Goal: Task Accomplishment & Management: Complete application form

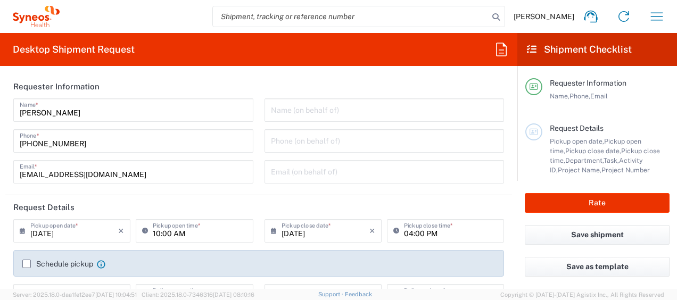
type input "8350"
type input "[GEOGRAPHIC_DATA]"
type input "Syneos Health Ukraine, LLC"
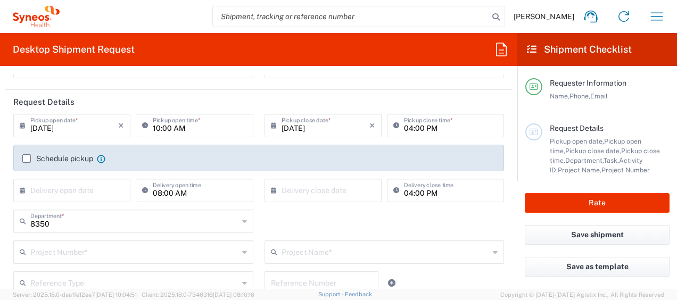
scroll to position [107, 0]
click at [21, 125] on icon at bounding box center [25, 124] width 11 height 17
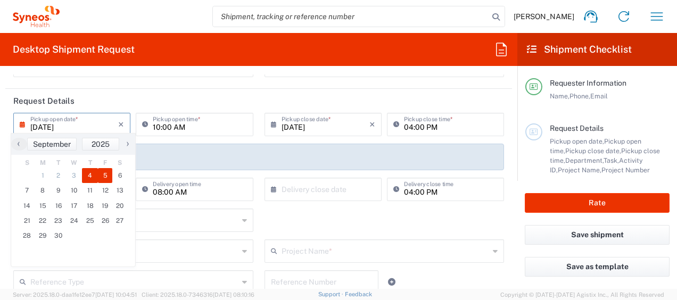
click at [104, 173] on span "5" at bounding box center [105, 175] width 15 height 15
type input "[DATE]"
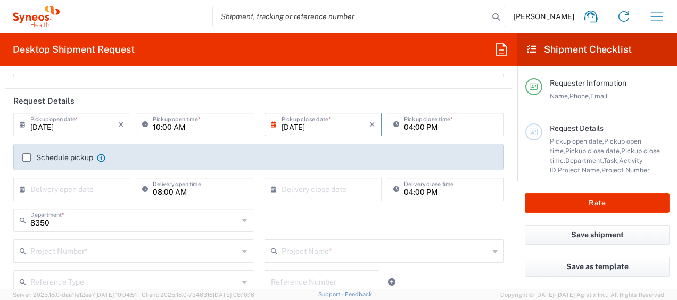
click at [271, 124] on icon at bounding box center [276, 124] width 11 height 17
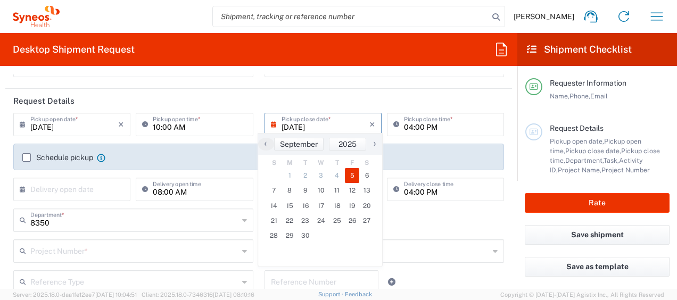
click at [353, 174] on span "5" at bounding box center [352, 175] width 15 height 15
click at [352, 174] on span "5" at bounding box center [352, 175] width 15 height 15
click at [349, 99] on header "Request Details" at bounding box center [258, 101] width 507 height 24
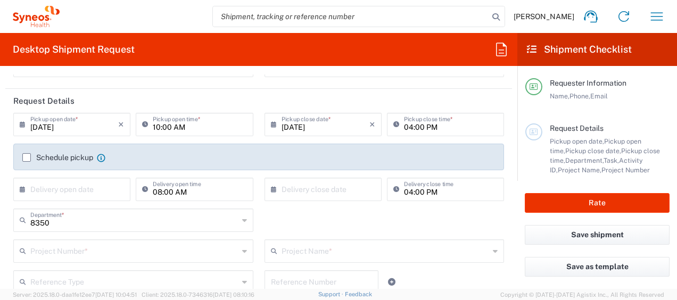
click at [27, 157] on label "Schedule pickup" at bounding box center [57, 157] width 71 height 9
click at [27, 158] on input "Schedule pickup" at bounding box center [27, 158] width 0 height 0
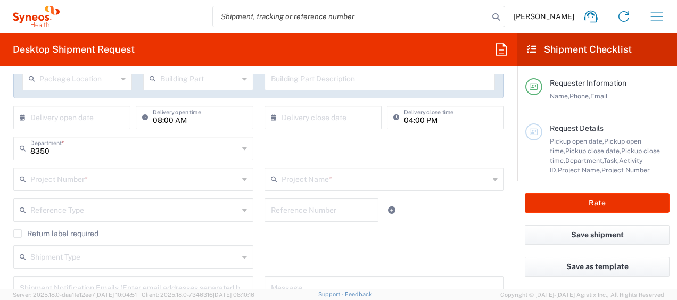
scroll to position [213, 0]
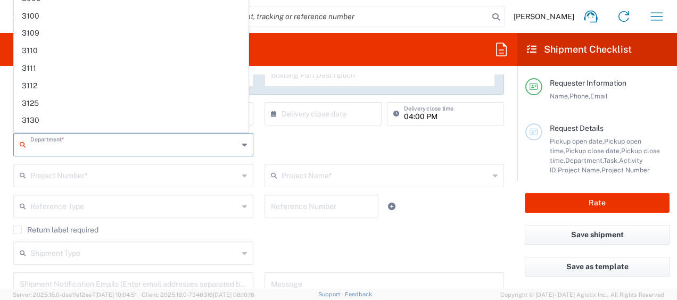
drag, startPoint x: 55, startPoint y: 147, endPoint x: -2, endPoint y: 141, distance: 57.3
click at [0, 141] on html "[PERSON_NAME] Home Shipment estimator Shipment tracking Desktop shipment reques…" at bounding box center [338, 150] width 677 height 300
type input "8"
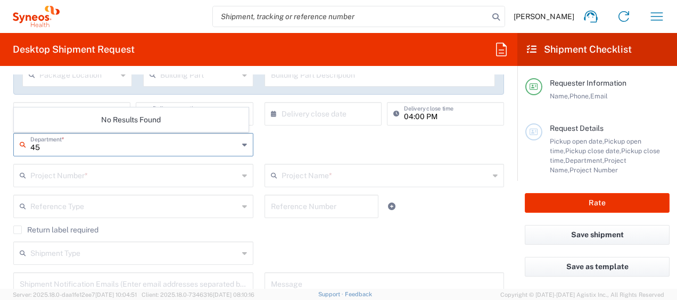
type input "4"
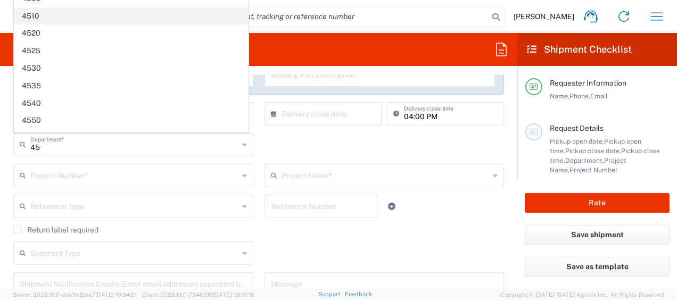
click at [50, 12] on span "4510" at bounding box center [131, 16] width 234 height 17
type input "4510"
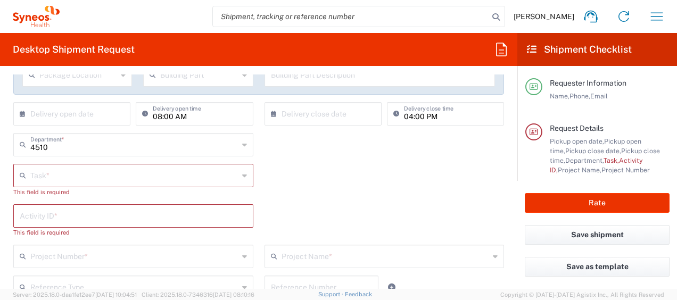
click at [242, 174] on icon at bounding box center [244, 175] width 5 height 17
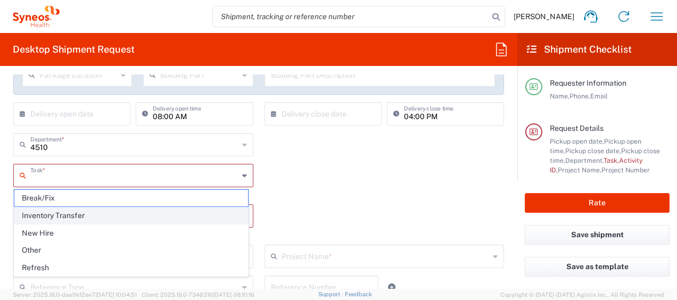
click at [52, 215] on span "Inventory Transfer" at bounding box center [131, 216] width 234 height 17
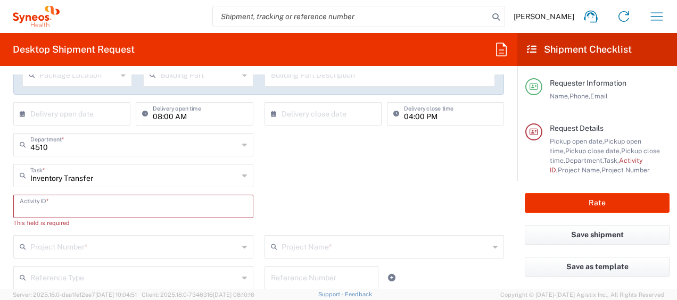
click at [142, 204] on input "text" at bounding box center [133, 206] width 227 height 19
click at [364, 175] on div "Inventory Transfer Task * Break/Fix Inventory Transfer New Hire Other Refresh" at bounding box center [259, 179] width 502 height 31
click at [244, 174] on div "Inventory Transfer Task *" at bounding box center [133, 175] width 240 height 23
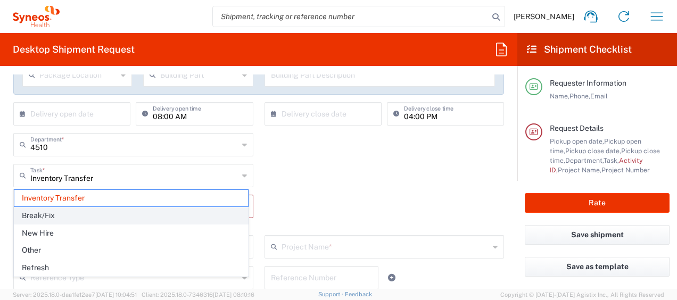
click at [54, 209] on span "Break/Fix" at bounding box center [131, 216] width 234 height 17
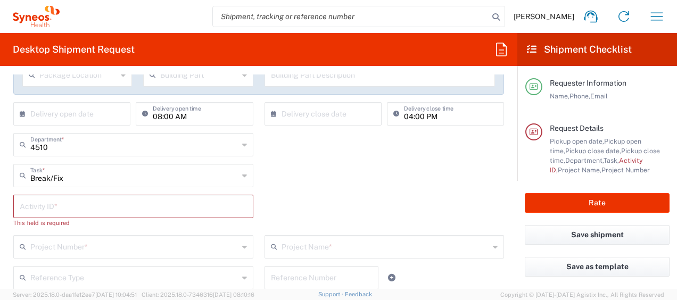
click at [238, 171] on div "Break/Fix Task *" at bounding box center [133, 175] width 240 height 23
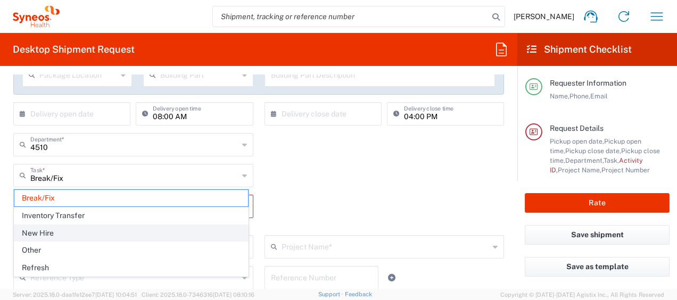
click at [63, 230] on span "New Hire" at bounding box center [131, 233] width 234 height 17
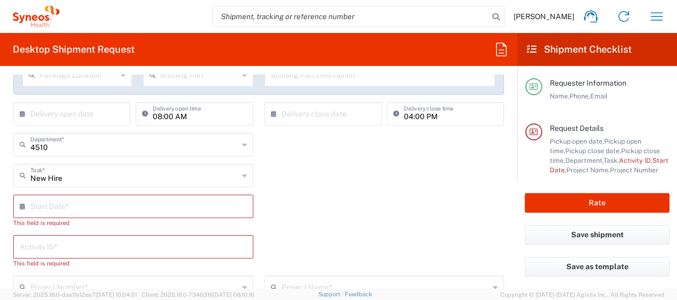
click at [238, 171] on div "New Hire Task *" at bounding box center [133, 175] width 240 height 23
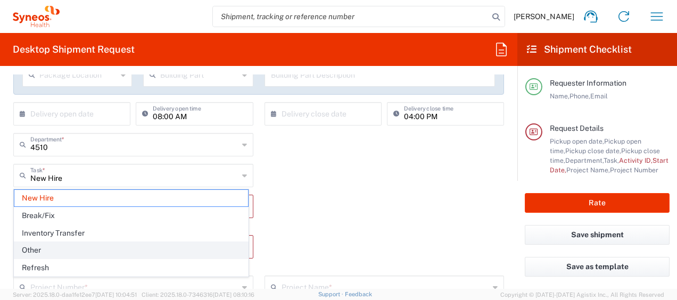
click at [44, 245] on span "Other" at bounding box center [131, 250] width 234 height 17
type input "Other"
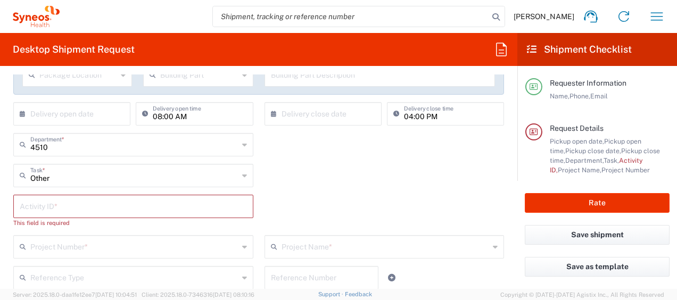
click at [307, 187] on div "Other Task * New Hire Break/Fix Inventory Transfer Other Refresh" at bounding box center [259, 179] width 502 height 31
click at [61, 144] on input "text" at bounding box center [134, 144] width 208 height 19
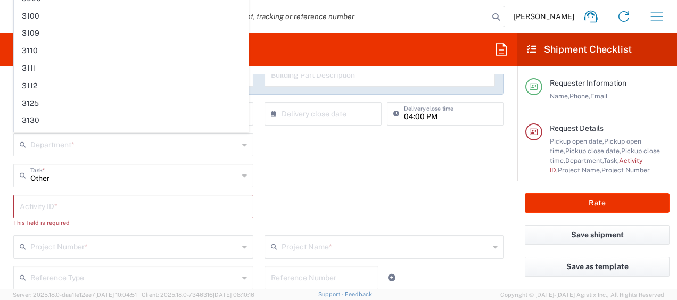
click at [300, 184] on div "Other Task * New Hire Break/Fix Inventory Transfer Other Refresh" at bounding box center [259, 179] width 502 height 31
type input "4510"
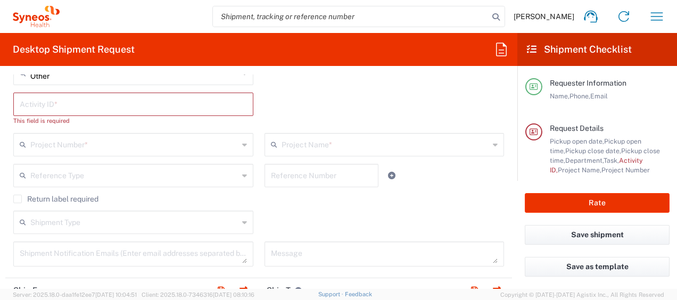
scroll to position [320, 0]
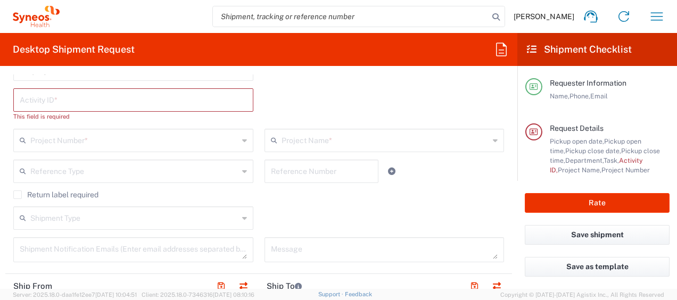
click at [66, 140] on input "text" at bounding box center [134, 139] width 208 height 19
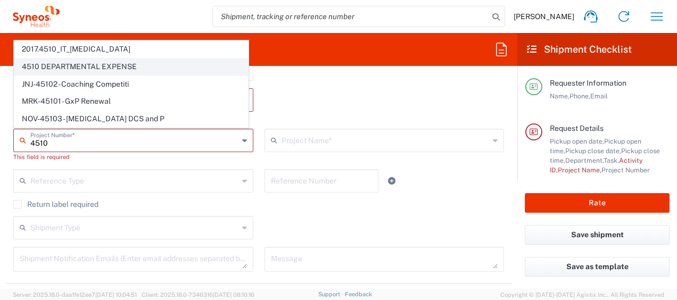
click at [102, 65] on span "4510 DEPARTMENTAL EXPENSE" at bounding box center [131, 67] width 234 height 17
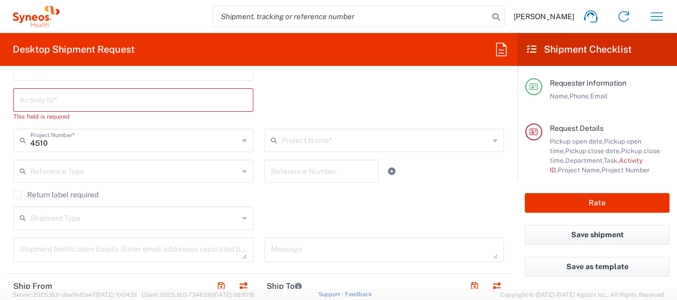
type input "4510 DEPARTMENTAL EXPENSE"
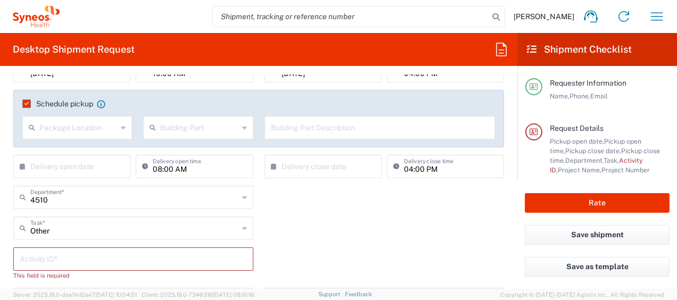
scroll to position [160, 0]
click at [238, 227] on div "Other Task *" at bounding box center [133, 228] width 240 height 23
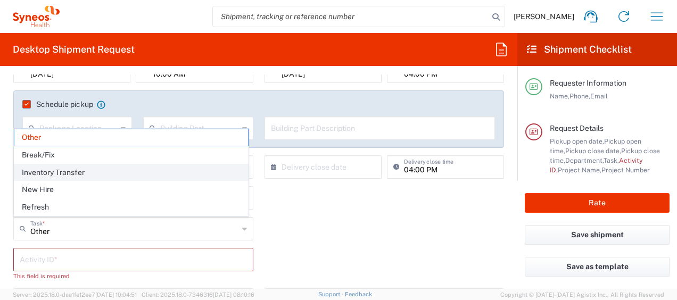
click at [39, 169] on span "Inventory Transfer" at bounding box center [131, 173] width 234 height 17
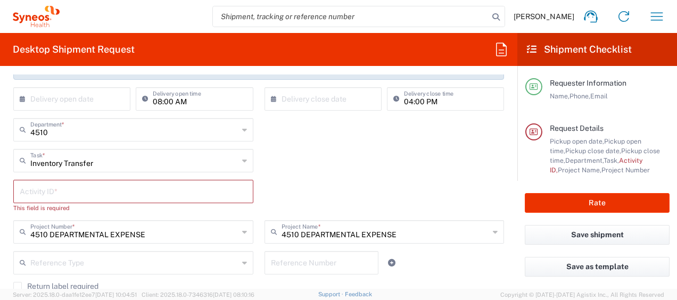
scroll to position [213, 0]
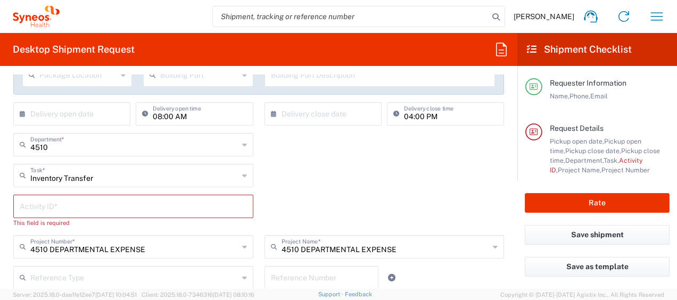
click at [238, 174] on div "Inventory Transfer Task *" at bounding box center [133, 175] width 240 height 23
type input "Inventory Transfer"
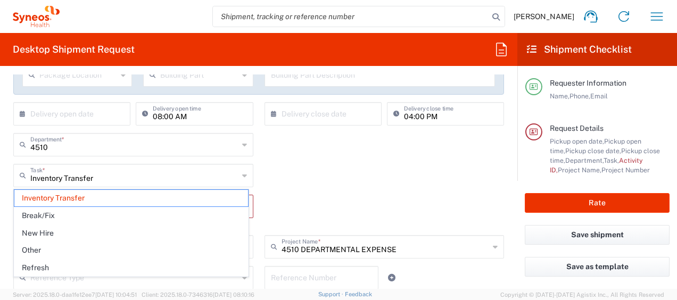
click at [238, 174] on div "Inventory Transfer Task *" at bounding box center [133, 175] width 240 height 23
click at [278, 182] on div "Inventory Transfer Task * Inventory Transfer Break/Fix New Hire Other Refresh" at bounding box center [259, 179] width 502 height 31
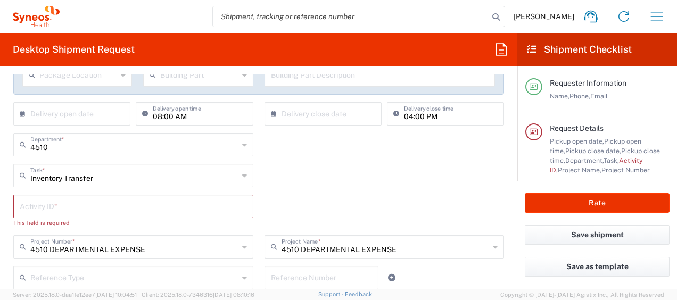
click at [242, 175] on icon at bounding box center [244, 175] width 5 height 17
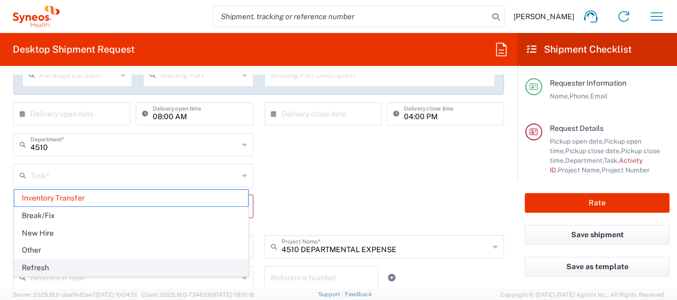
click at [103, 260] on span "Refresh" at bounding box center [131, 268] width 234 height 17
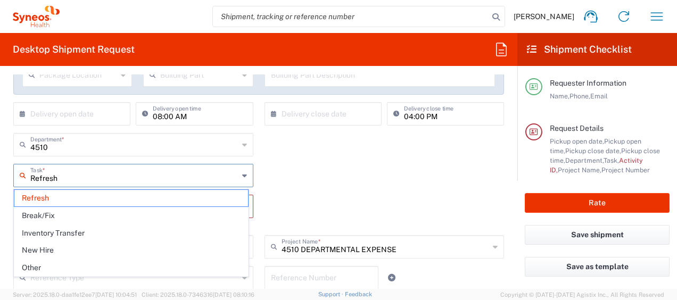
drag, startPoint x: 70, startPoint y: 175, endPoint x: 29, endPoint y: 180, distance: 41.9
click at [29, 180] on div "Refresh Task *" at bounding box center [133, 175] width 240 height 23
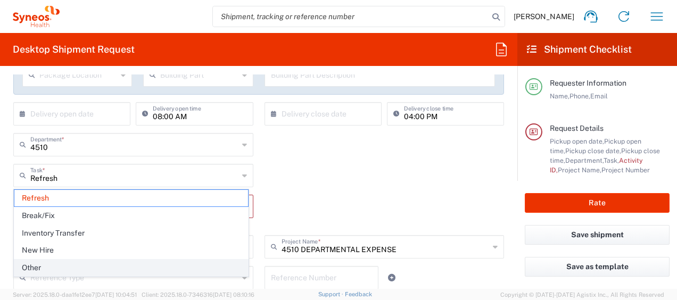
click at [85, 260] on span "Other" at bounding box center [131, 268] width 234 height 17
type input "Other"
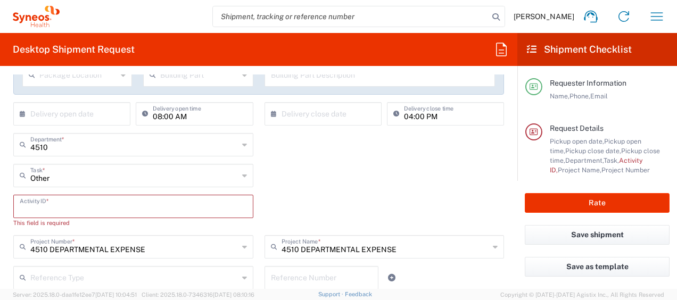
click at [96, 207] on input "text" at bounding box center [133, 206] width 227 height 19
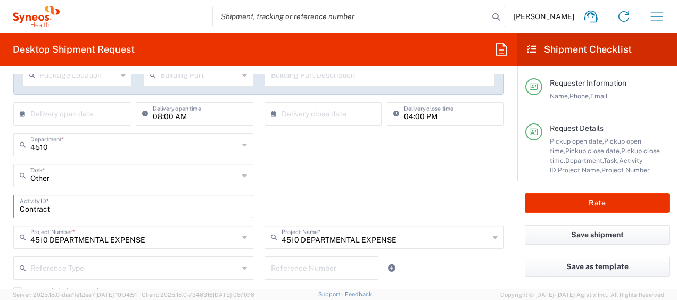
type input "Contract"
click at [418, 198] on div "Contract Activity ID *" at bounding box center [259, 210] width 502 height 31
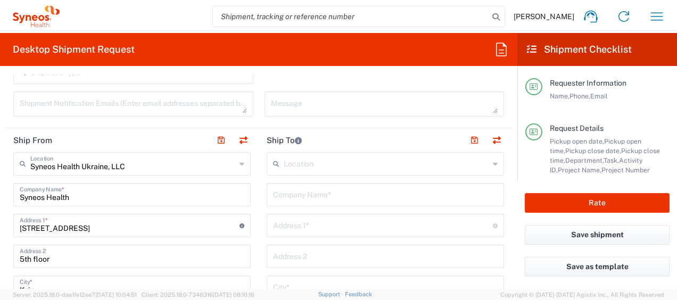
scroll to position [479, 0]
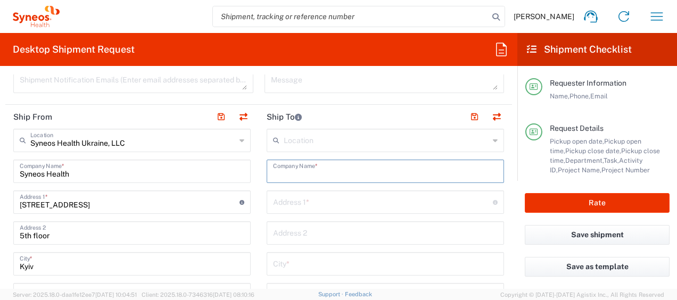
click at [310, 169] on input "text" at bounding box center [385, 170] width 225 height 19
paste input "[PERSON_NAME]"
type input "[PERSON_NAME]"
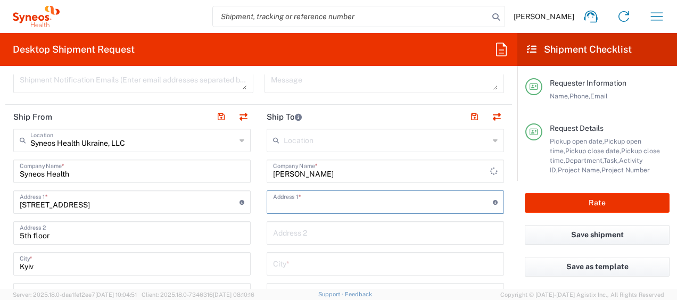
click at [299, 204] on input "text" at bounding box center [383, 201] width 220 height 19
paste input "[STREET_ADDRESS]."
type input "[STREET_ADDRESS]."
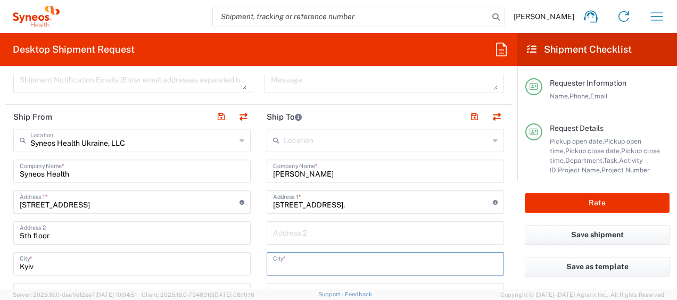
click at [343, 260] on input "text" at bounding box center [385, 263] width 225 height 19
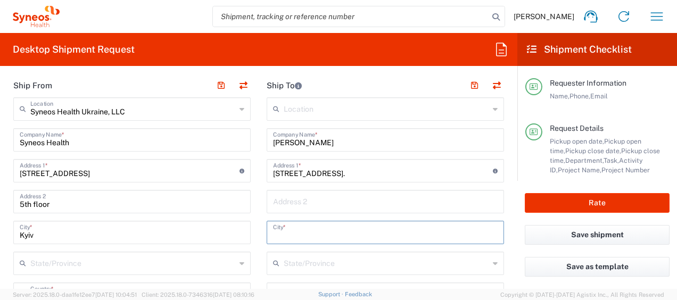
scroll to position [533, 0]
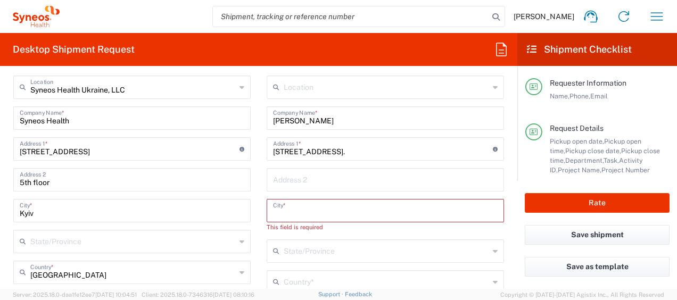
paste input "Kyiv"
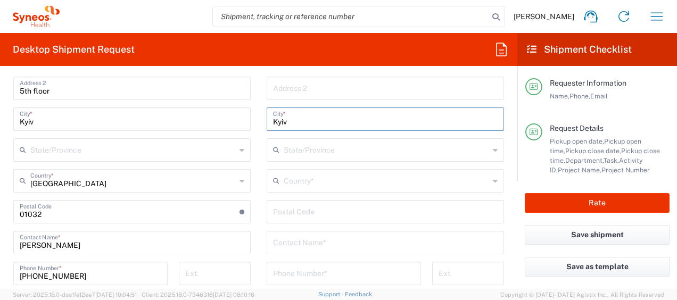
scroll to position [639, 0]
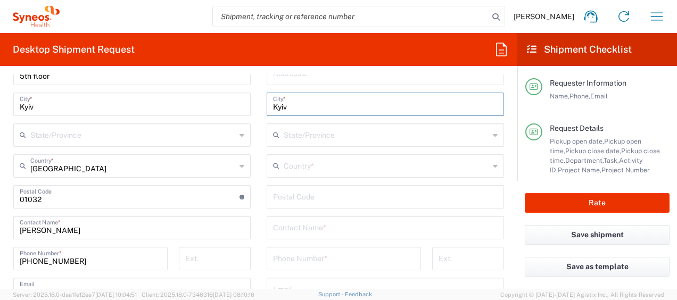
type input "Kyiv"
click at [288, 195] on input "undefined" at bounding box center [385, 196] width 225 height 19
paste input "02094"
type input "02094"
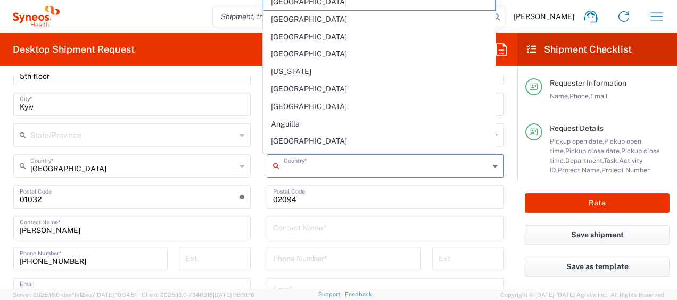
click at [296, 165] on input "text" at bounding box center [387, 165] width 206 height 19
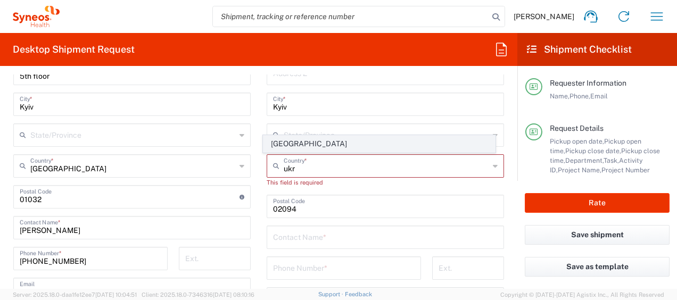
click at [277, 145] on span "[GEOGRAPHIC_DATA]" at bounding box center [379, 144] width 231 height 17
type input "[GEOGRAPHIC_DATA]"
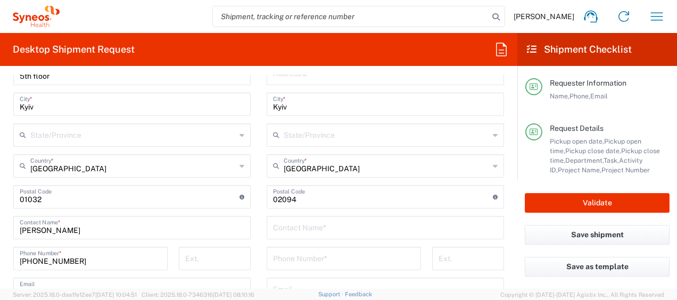
click at [350, 133] on input "text" at bounding box center [387, 134] width 206 height 19
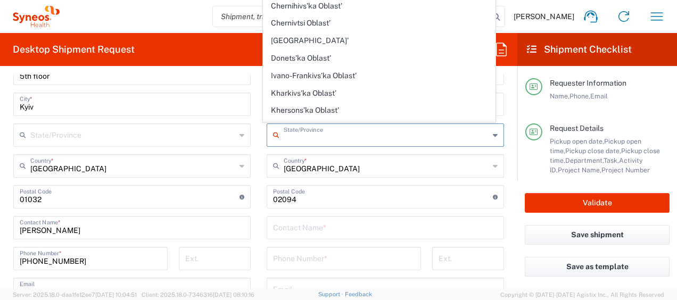
click at [350, 133] on input "text" at bounding box center [387, 134] width 206 height 19
click at [275, 225] on input "text" at bounding box center [385, 227] width 225 height 19
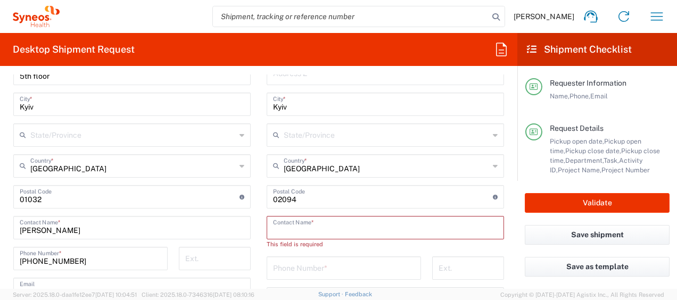
paste input "[PERSON_NAME]"
type input "[PERSON_NAME]"
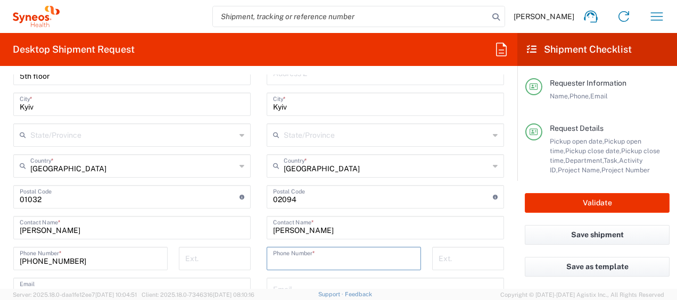
click at [321, 259] on input "tel" at bounding box center [344, 258] width 142 height 19
paste input "[PHONE_NUMBER]"
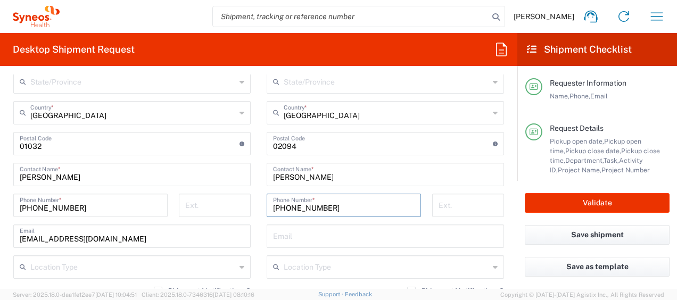
click at [316, 207] on input "[PHONE_NUMBER]" at bounding box center [344, 204] width 142 height 19
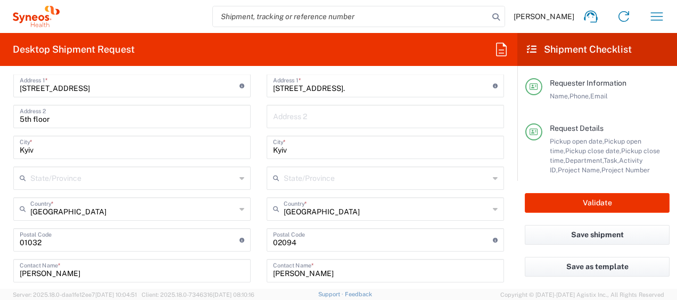
scroll to position [586, 0]
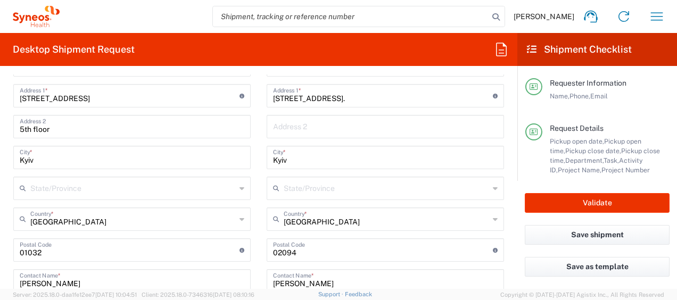
type input "[PHONE_NUMBER]"
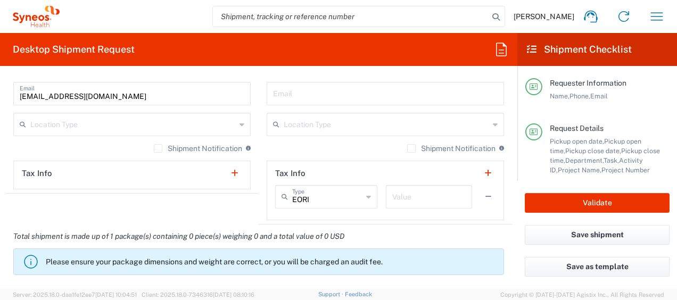
scroll to position [852, 0]
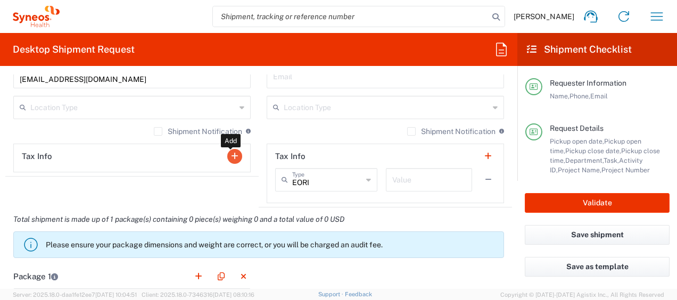
click at [231, 157] on button "button" at bounding box center [234, 156] width 15 height 15
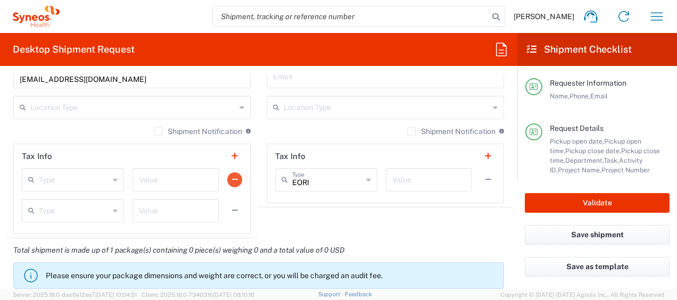
click at [234, 178] on button "button" at bounding box center [234, 180] width 15 height 15
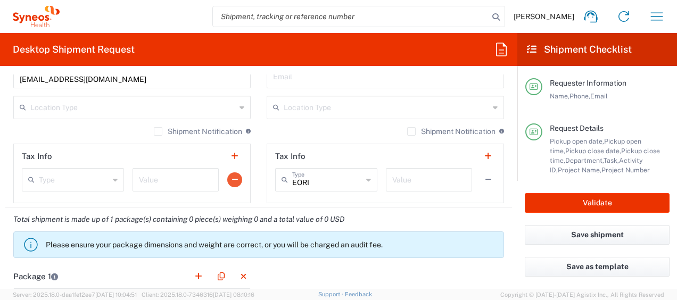
click at [232, 179] on button "button" at bounding box center [234, 180] width 15 height 15
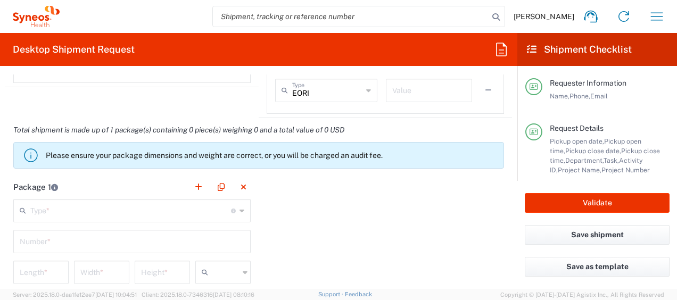
scroll to position [959, 0]
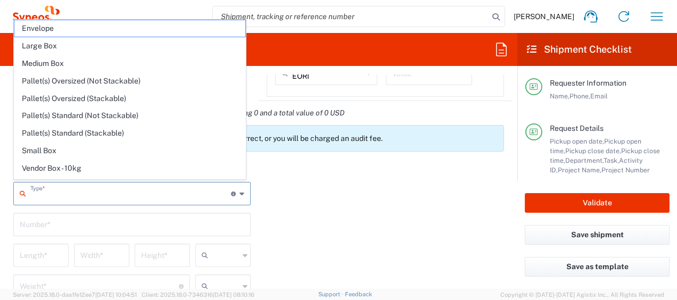
click at [154, 192] on input "text" at bounding box center [130, 193] width 201 height 19
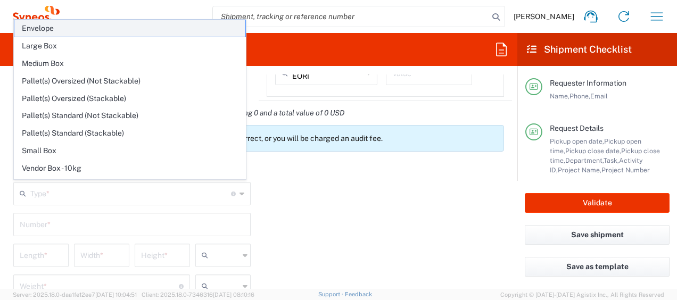
click at [50, 30] on span "Envelope" at bounding box center [129, 28] width 231 height 17
type input "Envelope"
type input "1"
type input "9.5"
type input "12.5"
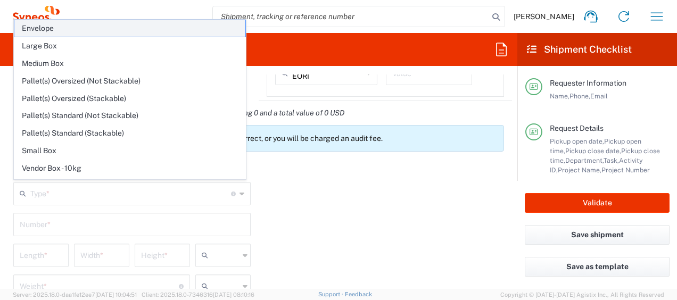
type input "0.25"
type input "in"
type input "0.45"
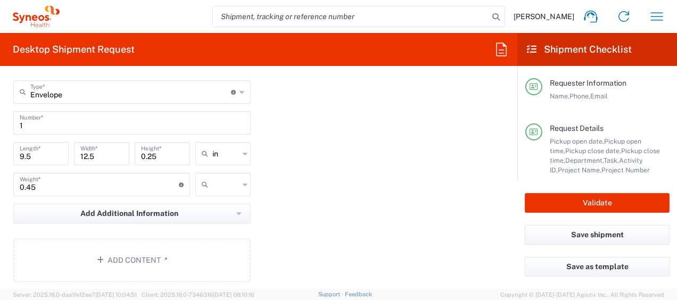
scroll to position [1065, 0]
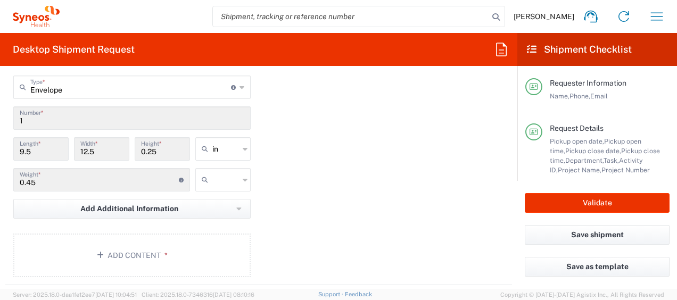
click at [238, 146] on div "in" at bounding box center [222, 148] width 55 height 23
click at [226, 186] on span "cm" at bounding box center [219, 187] width 52 height 17
type input "24.13"
type input "31.75"
type input "0.64"
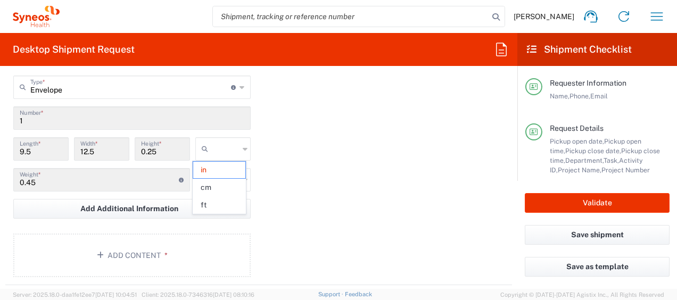
type input "cm"
click at [235, 179] on input "text" at bounding box center [225, 179] width 27 height 17
click at [229, 198] on span "kgs" at bounding box center [219, 201] width 52 height 17
type input "kgs"
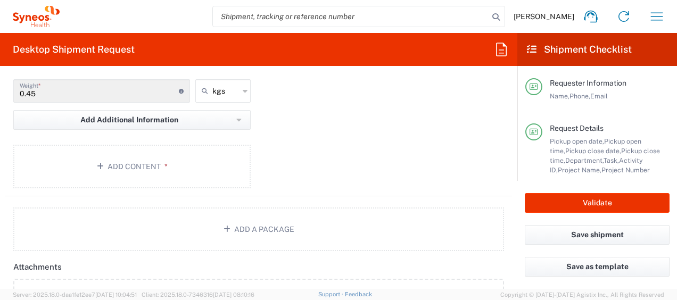
scroll to position [1172, 0]
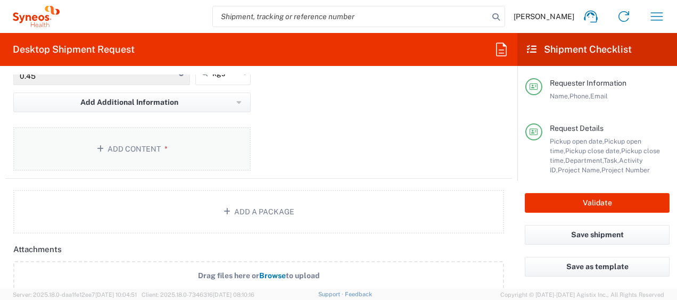
click at [99, 145] on icon "button" at bounding box center [102, 148] width 11 height 7
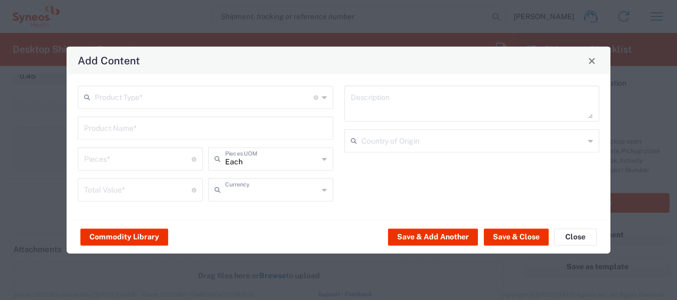
type input "US Dollar"
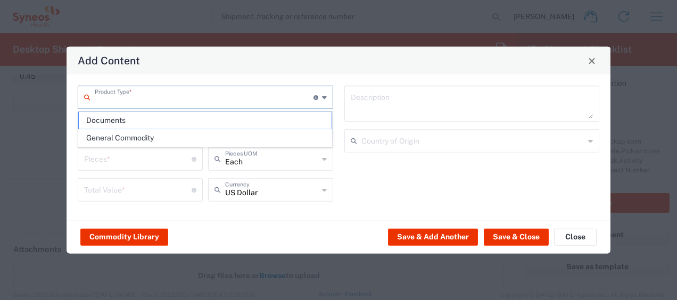
click at [109, 96] on input "text" at bounding box center [204, 96] width 219 height 19
click at [127, 117] on span "Documents" at bounding box center [205, 120] width 253 height 17
type input "Documents"
type input "1"
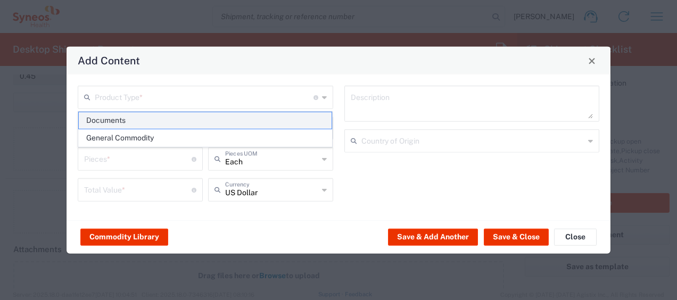
type input "1"
type textarea "Documents"
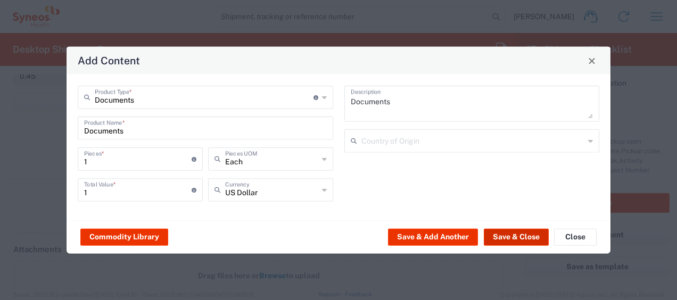
click at [533, 238] on button "Save & Close" at bounding box center [516, 236] width 65 height 17
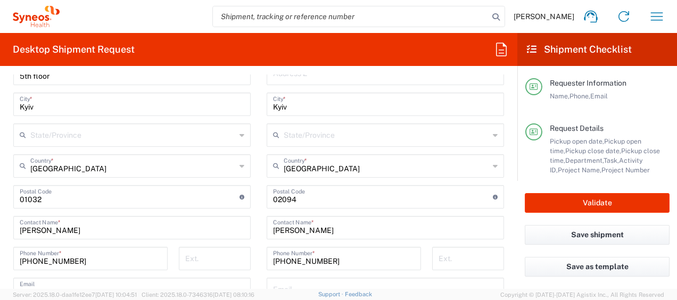
scroll to position [533, 0]
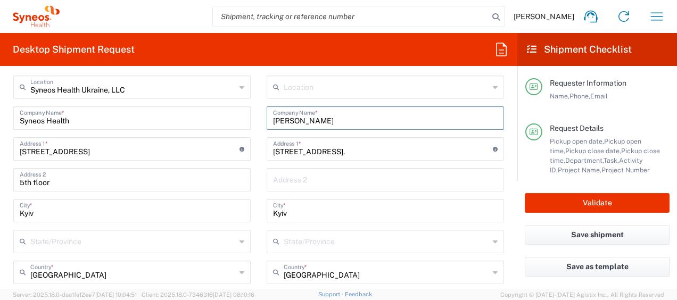
drag, startPoint x: 323, startPoint y: 118, endPoint x: 248, endPoint y: 112, distance: 74.8
click at [249, 110] on div "Ship From Syneos Health [GEOGRAPHIC_DATA], LLC Location Syneos Health [GEOGRAPH…" at bounding box center [258, 290] width 507 height 476
paste input "«[PERSON_NAME] Systems» LLC"
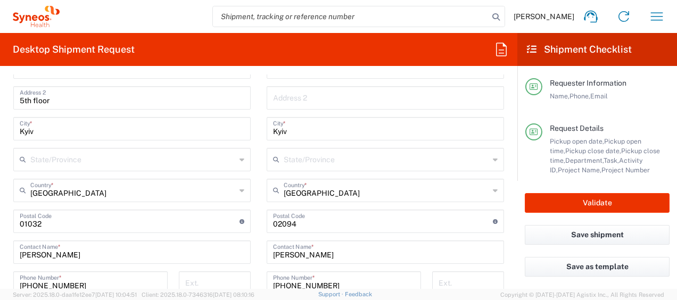
scroll to position [639, 0]
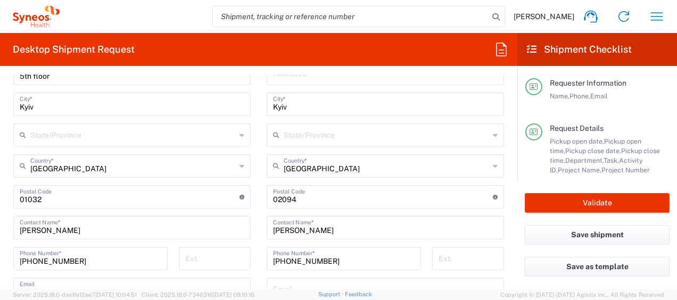
type input "«[PERSON_NAME] Systems» LLC"
click at [493, 133] on icon at bounding box center [495, 135] width 5 height 17
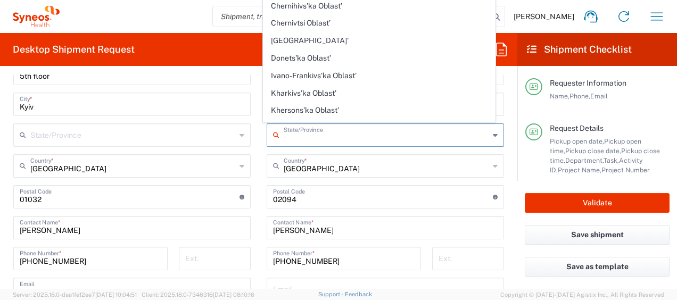
click at [493, 133] on icon at bounding box center [495, 135] width 5 height 17
click at [360, 197] on input "undefined" at bounding box center [383, 196] width 220 height 19
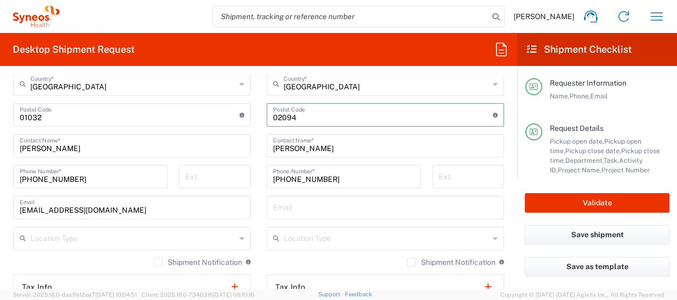
scroll to position [746, 0]
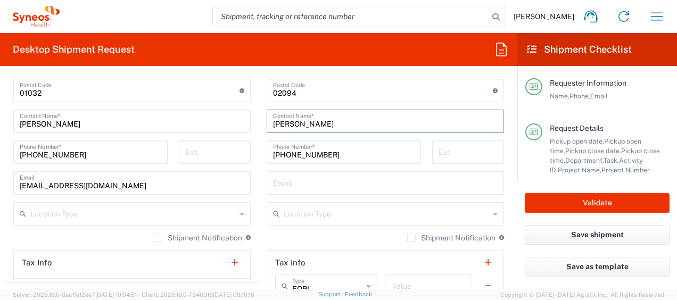
click at [273, 121] on input "[PERSON_NAME]" at bounding box center [385, 120] width 225 height 19
paste input "[PERSON_NAME]"
type input "[PERSON_NAME], [PERSON_NAME]"
click at [331, 239] on div "Shipment Notification If checked, a shipment notification email will be sent to…" at bounding box center [386, 241] width 238 height 17
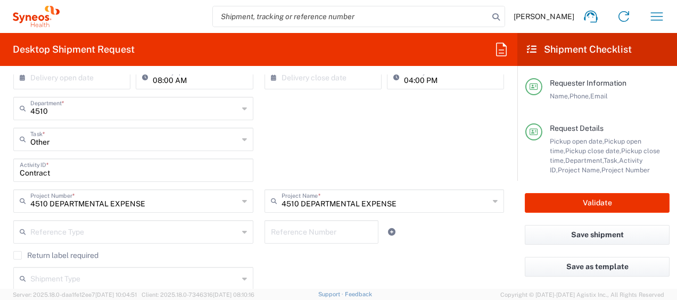
scroll to position [266, 0]
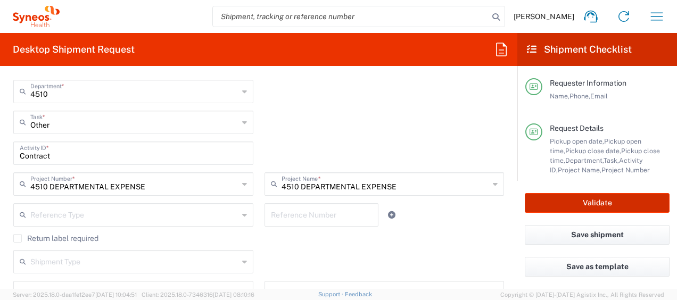
click at [629, 206] on button "Validate" at bounding box center [597, 203] width 145 height 20
type input "4510 DEPARTMENTAL EXPENSE"
